Goal: Navigation & Orientation: Find specific page/section

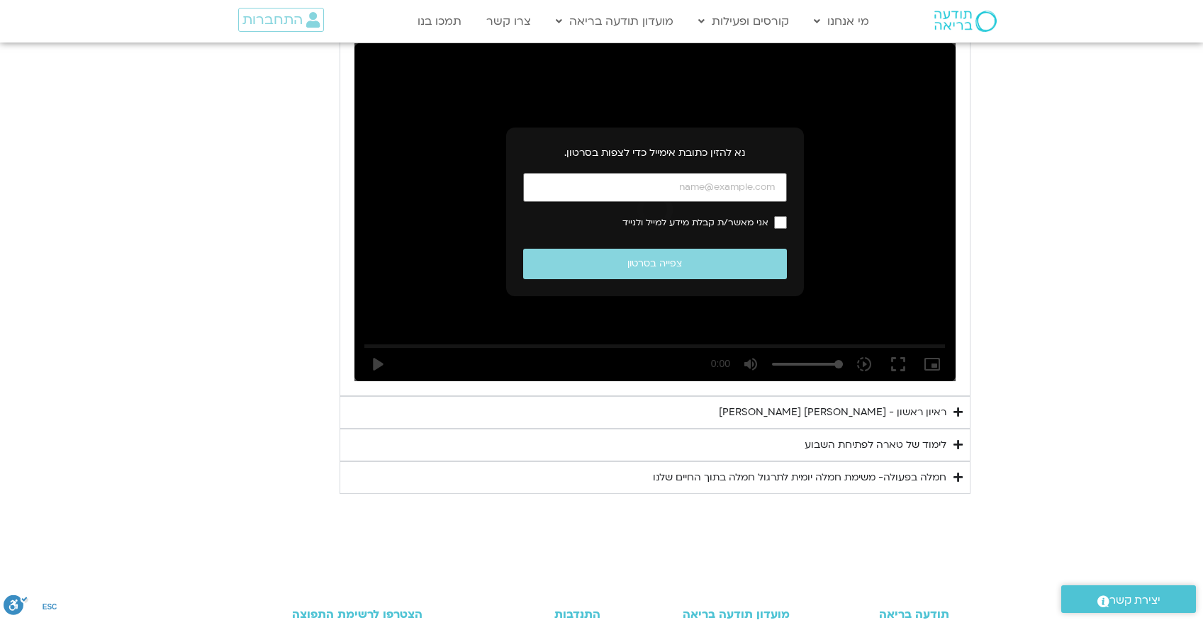
scroll to position [1517, 0]
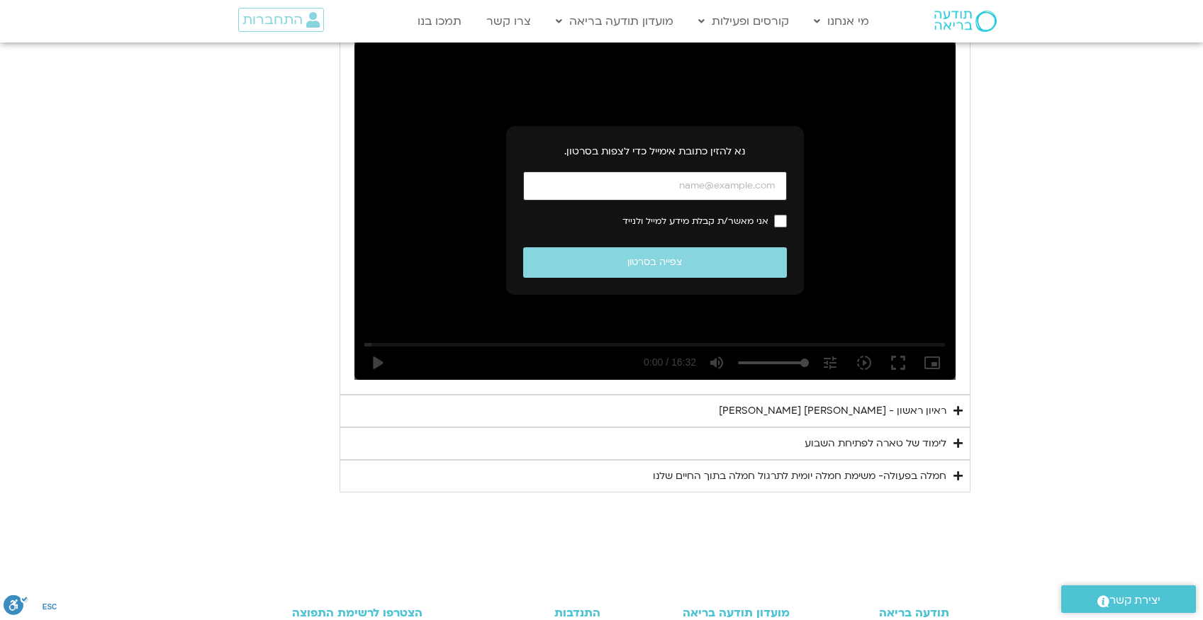
click at [700, 172] on input "כתובת אימייל" at bounding box center [655, 186] width 264 height 29
type input "gili.peleg@gmail.com"
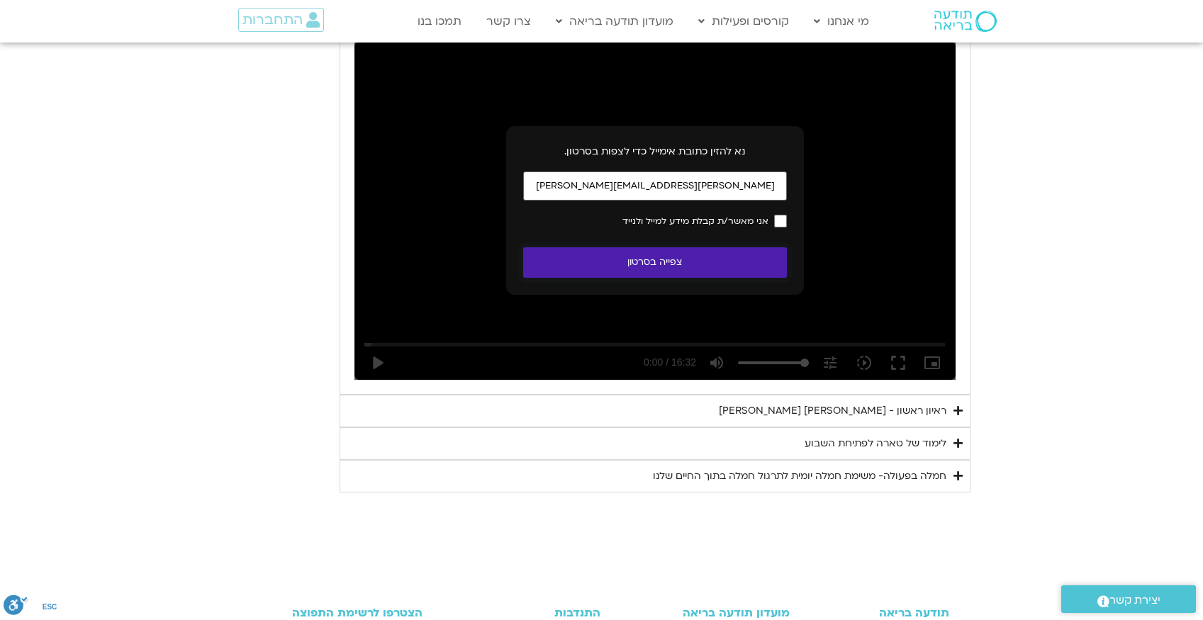
click at [705, 249] on button "צפייה בסרטון" at bounding box center [655, 262] width 264 height 30
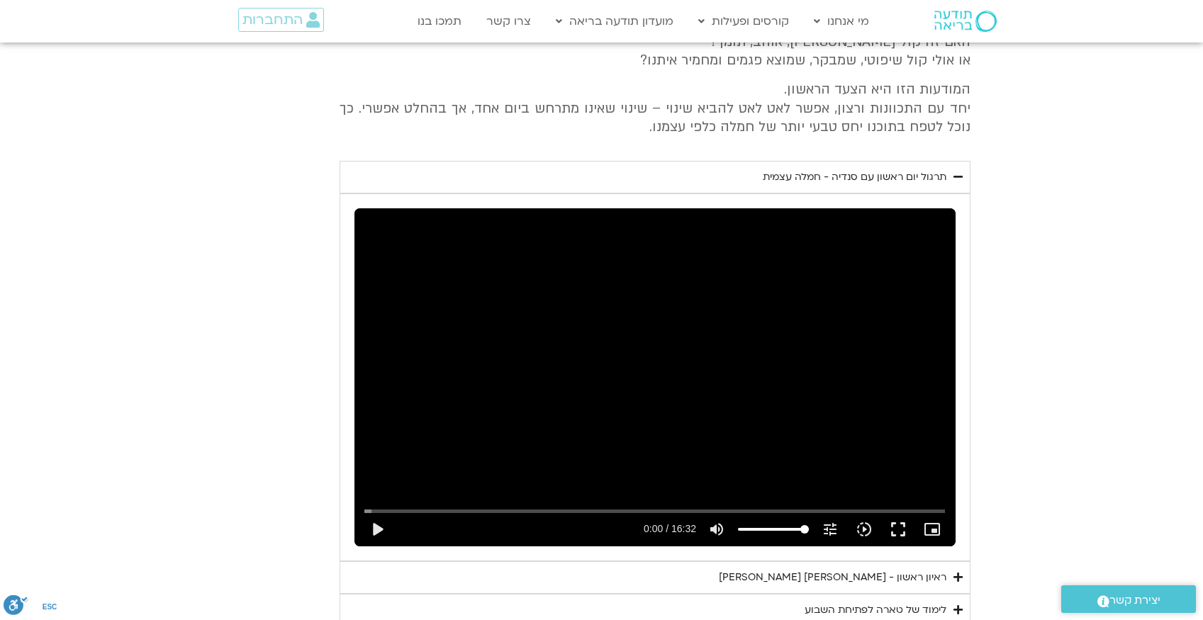
scroll to position [1757, 0]
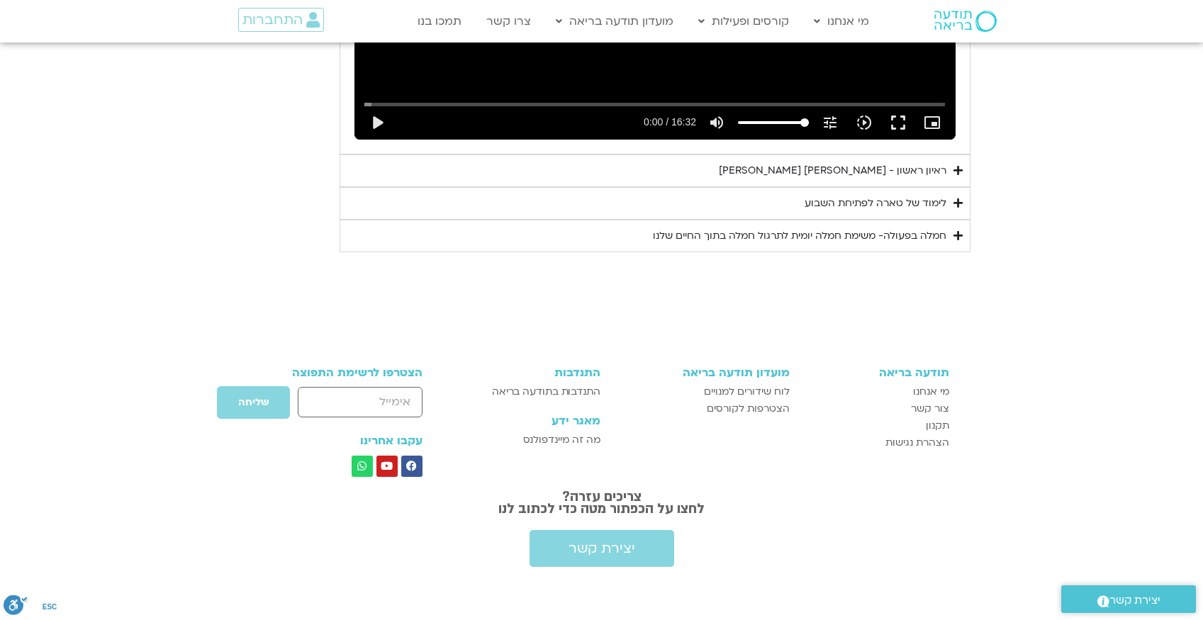
click at [841, 228] on div "חמלה בפעולה- משימת חמלה יומית לתרגול חמלה בתוך החיים שלנו" at bounding box center [799, 236] width 293 height 17
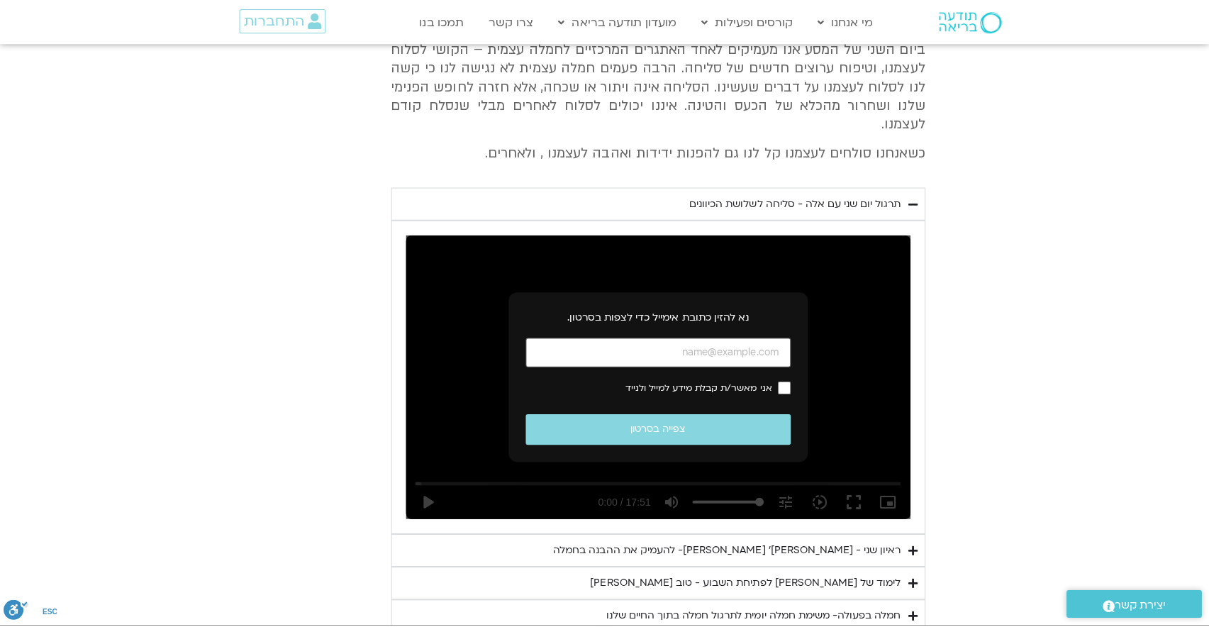
scroll to position [661, 0]
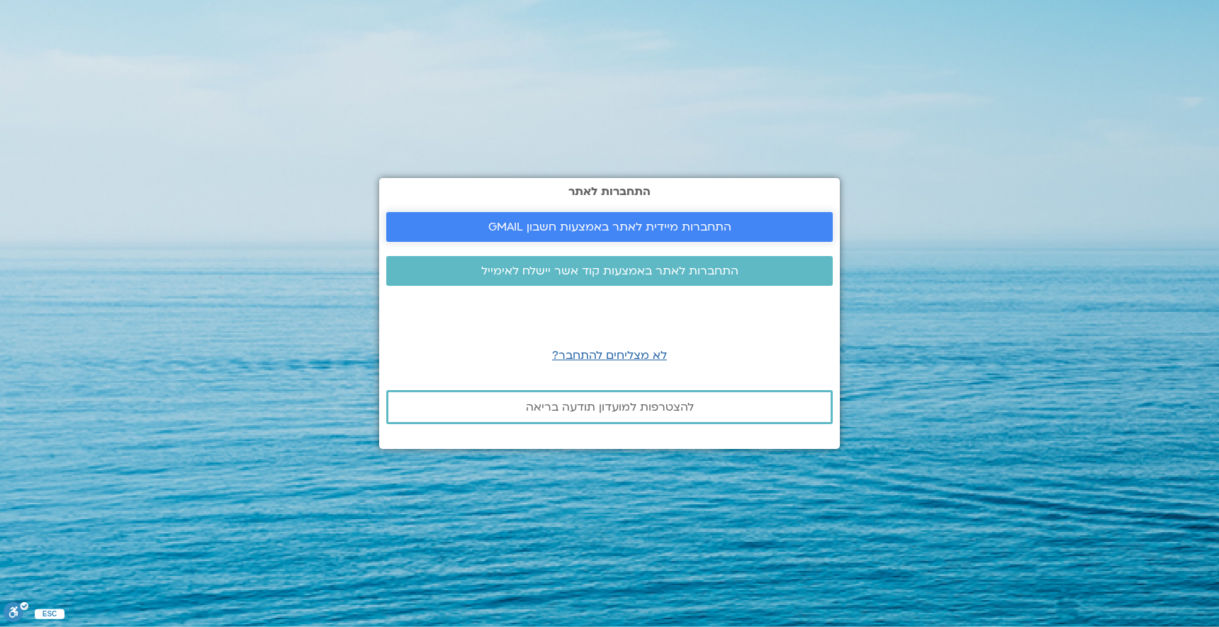
click at [606, 233] on span "התחברות מיידית לאתר באמצעות חשבון GMAIL" at bounding box center [609, 226] width 243 height 13
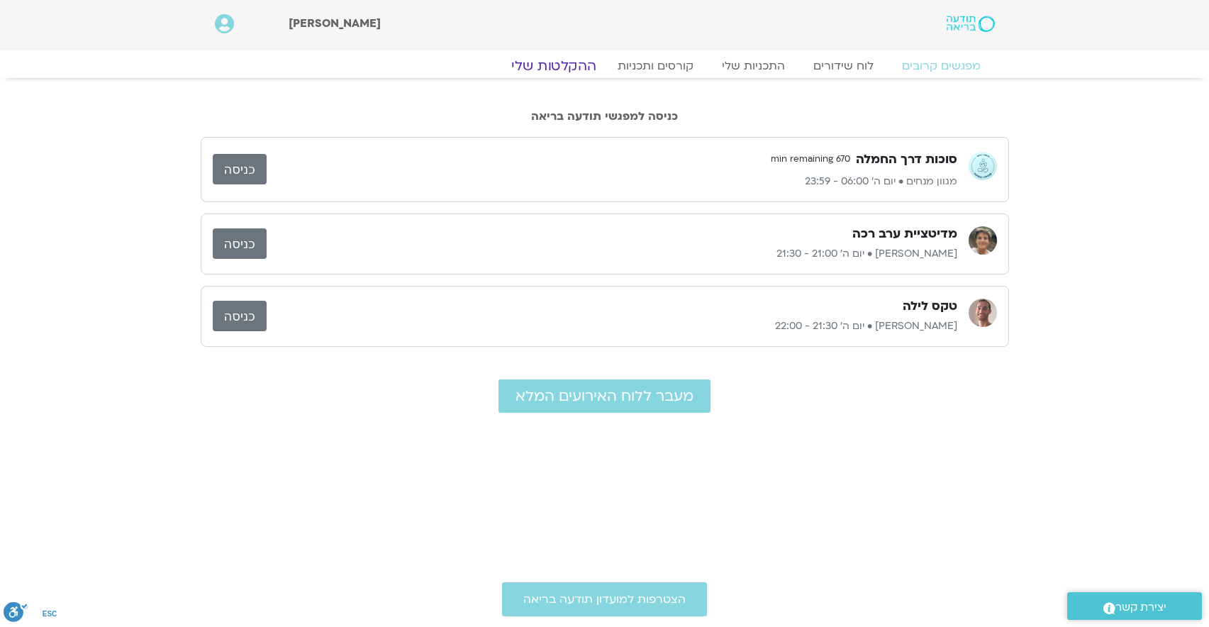
click at [559, 62] on link "ההקלטות שלי" at bounding box center [553, 65] width 119 height 17
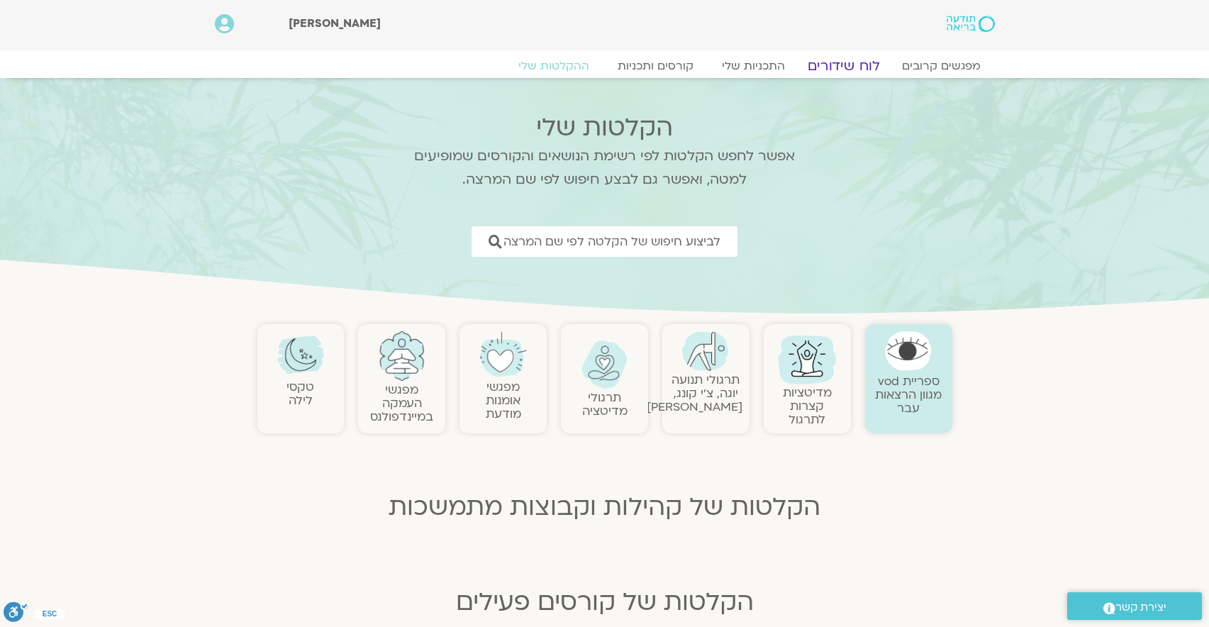
click at [854, 70] on link "לוח שידורים" at bounding box center [843, 65] width 106 height 17
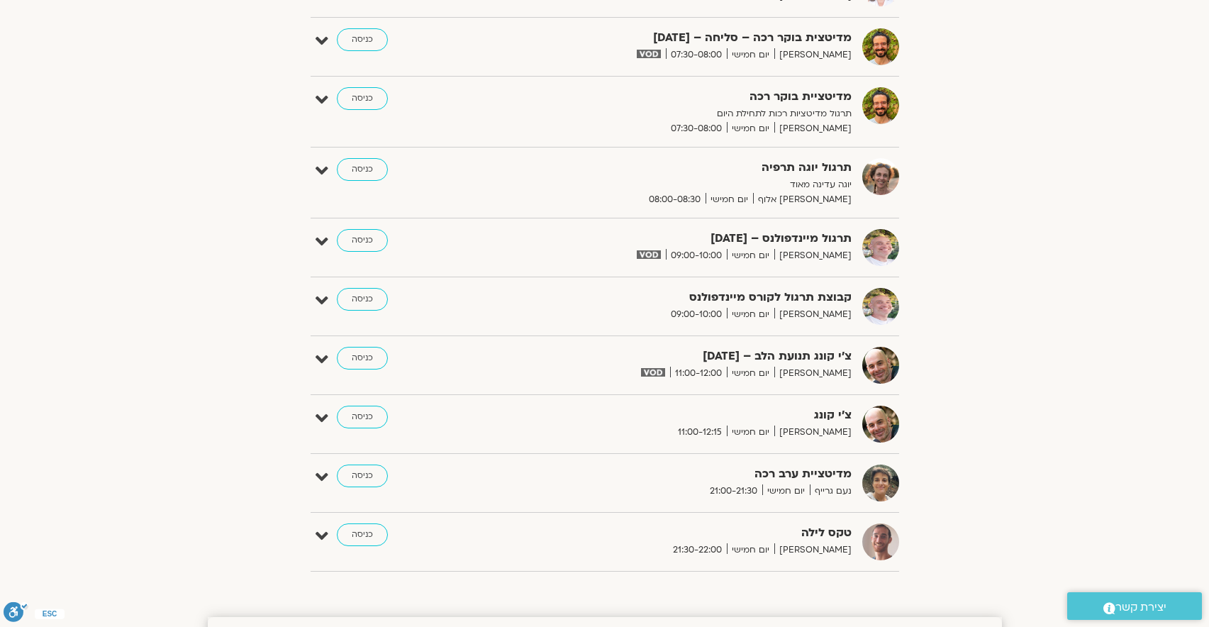
scroll to position [52, 0]
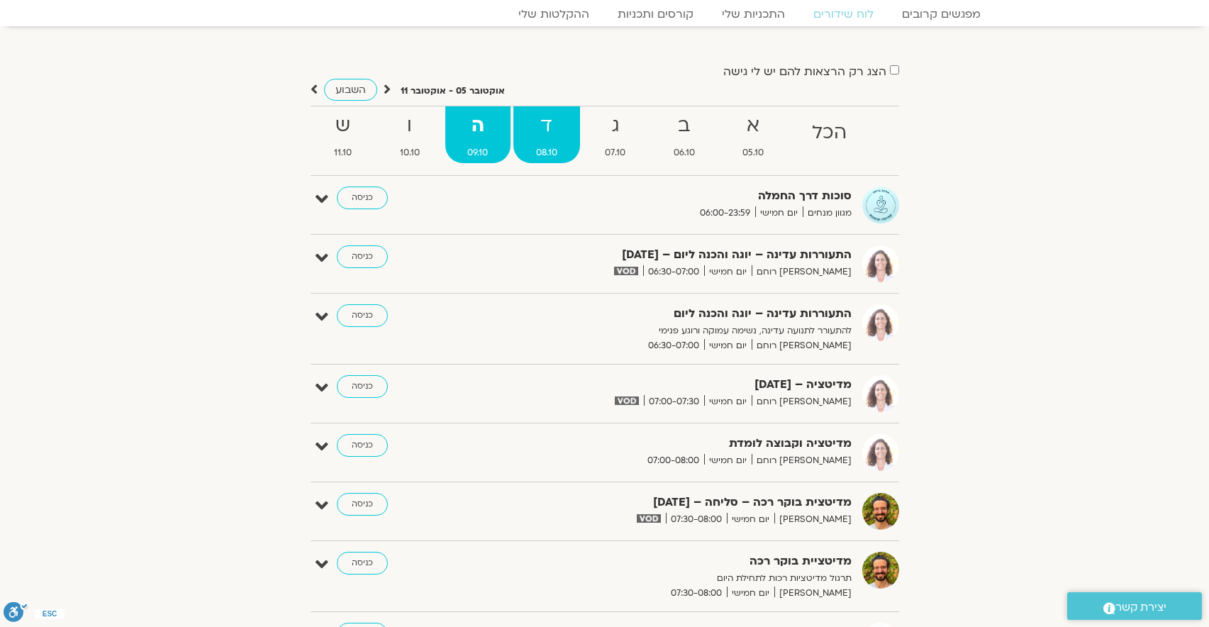
click at [554, 134] on strong "ד" at bounding box center [546, 126] width 67 height 32
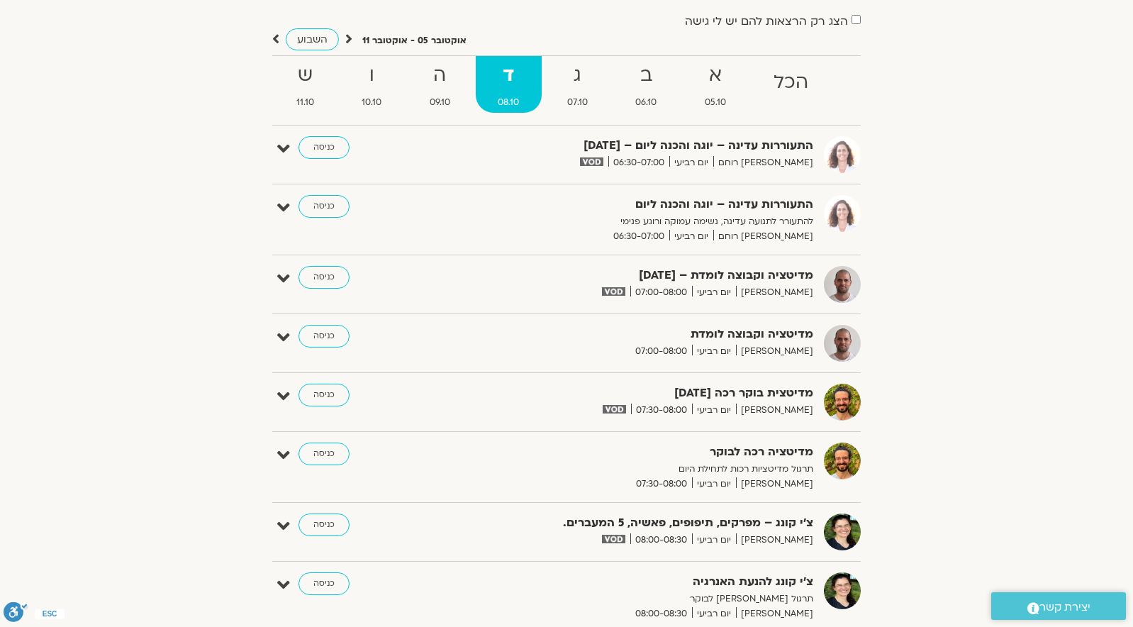
scroll to position [0, 0]
